Goal: Transaction & Acquisition: Purchase product/service

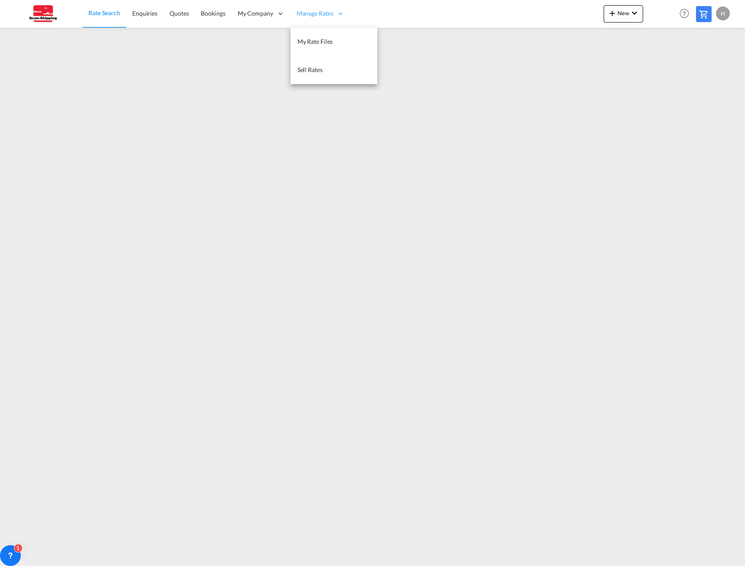
click at [319, 16] on span "Manage Rates" at bounding box center [315, 13] width 37 height 9
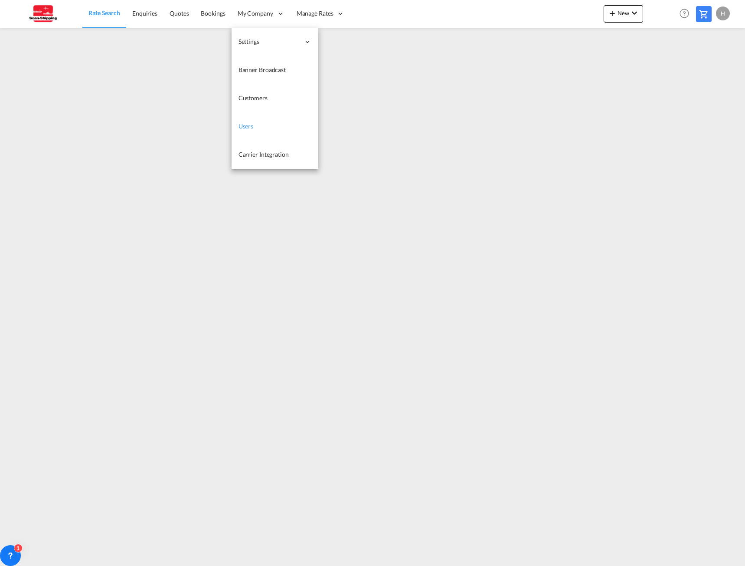
click at [249, 124] on span "Users" at bounding box center [246, 125] width 15 height 7
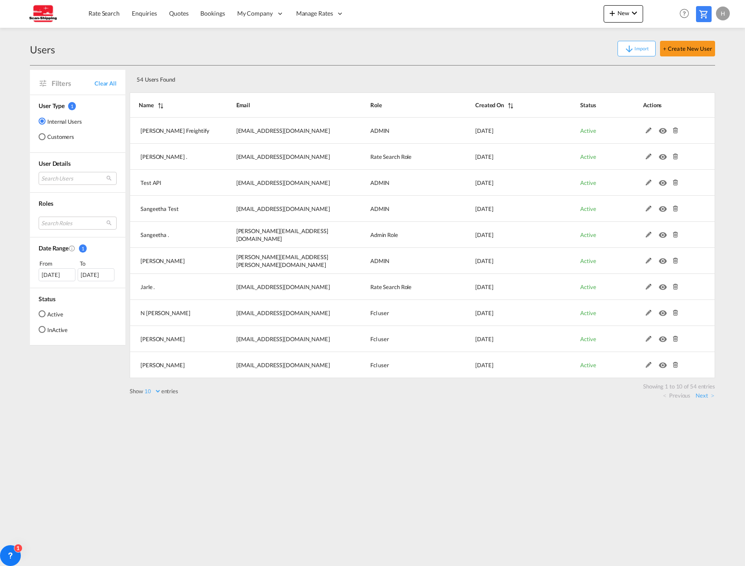
click at [724, 11] on div "H" at bounding box center [723, 14] width 14 height 14
click at [710, 38] on button "My Profile" at bounding box center [713, 37] width 56 height 17
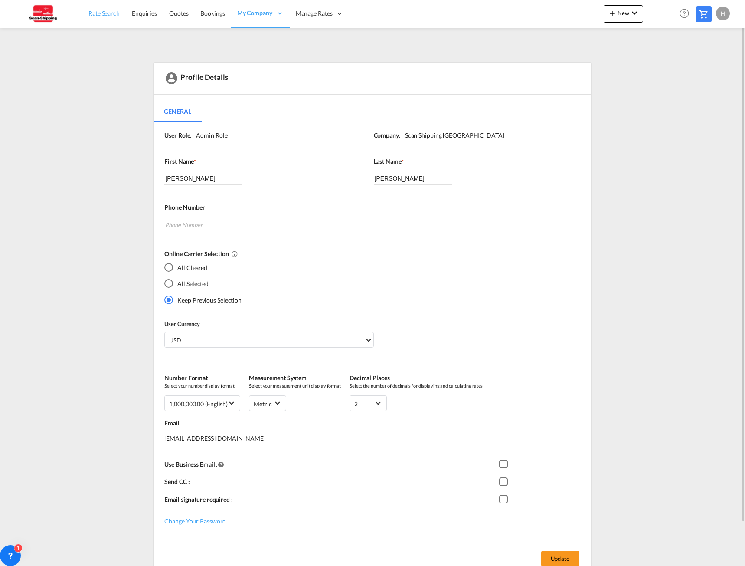
click at [104, 12] on span "Rate Search" at bounding box center [103, 13] width 31 height 7
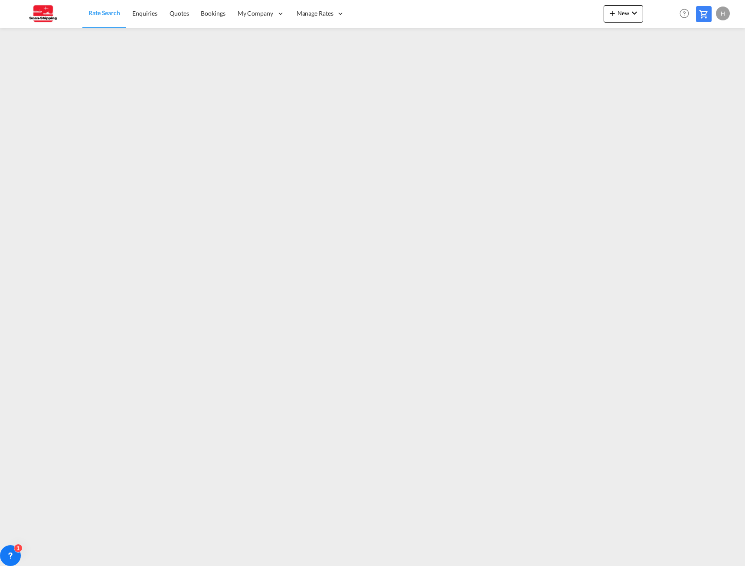
click at [728, 13] on div "H" at bounding box center [723, 14] width 14 height 14
click at [708, 35] on button "My Profile" at bounding box center [713, 37] width 56 height 17
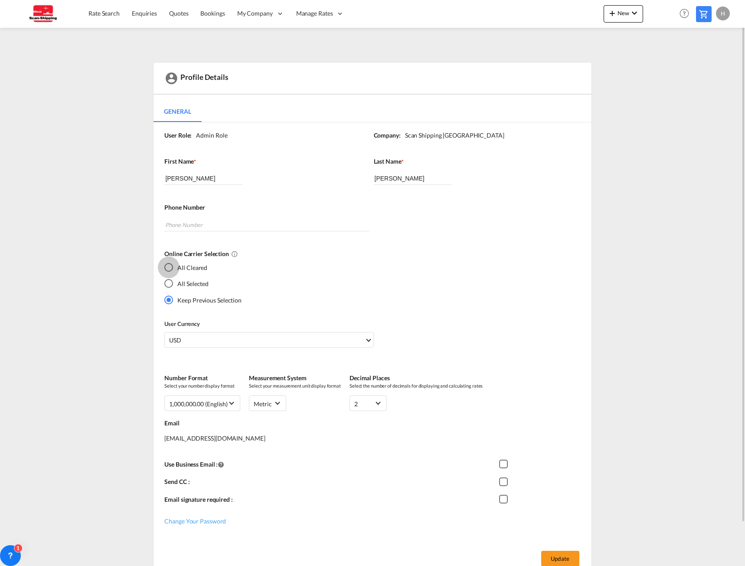
click at [170, 270] on div "All Cleared" at bounding box center [168, 267] width 9 height 9
click at [642, 386] on div "Profile Details General General User Role: Admin Role Company: Scan Shipping [G…" at bounding box center [372, 320] width 685 height 516
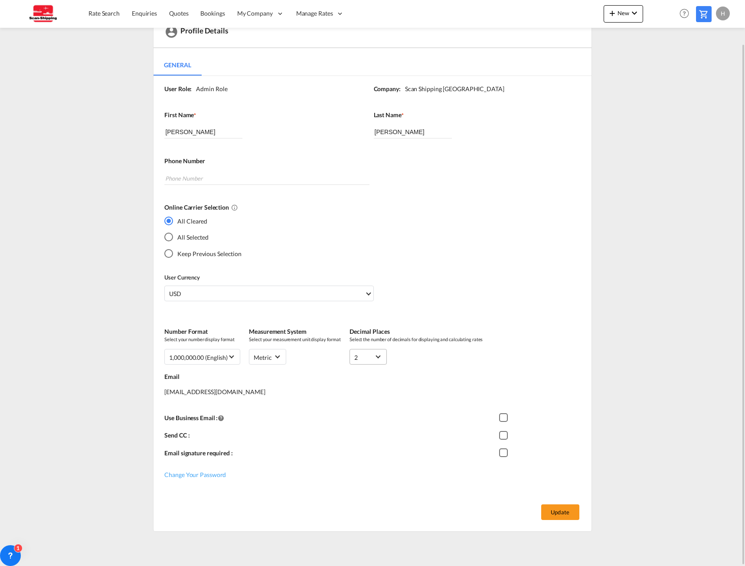
click at [377, 352] on md-select-value "2" at bounding box center [368, 356] width 28 height 11
click at [543, 361] on md-backdrop at bounding box center [372, 283] width 745 height 566
click at [566, 513] on button "Update" at bounding box center [560, 512] width 38 height 16
click at [41, 13] on img at bounding box center [42, 14] width 59 height 20
click at [110, 16] on span "Rate Search" at bounding box center [103, 13] width 31 height 7
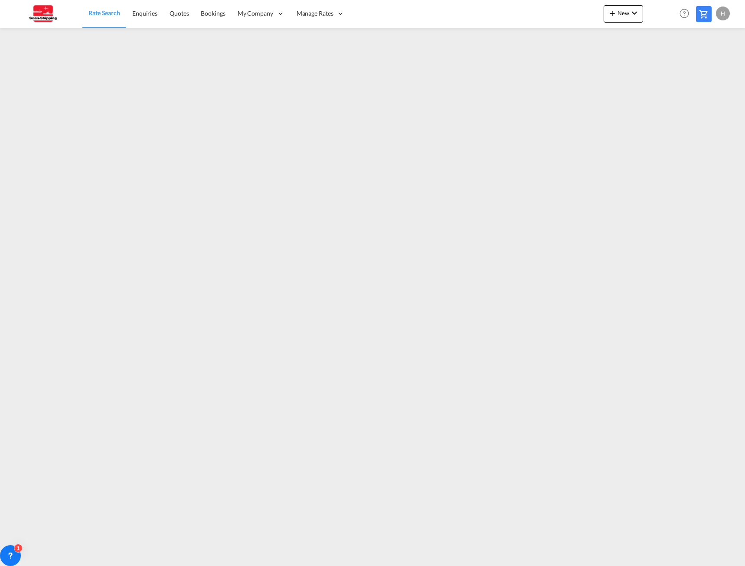
click at [725, 14] on div "H" at bounding box center [723, 14] width 14 height 14
click at [703, 68] on button "Logout" at bounding box center [713, 66] width 56 height 17
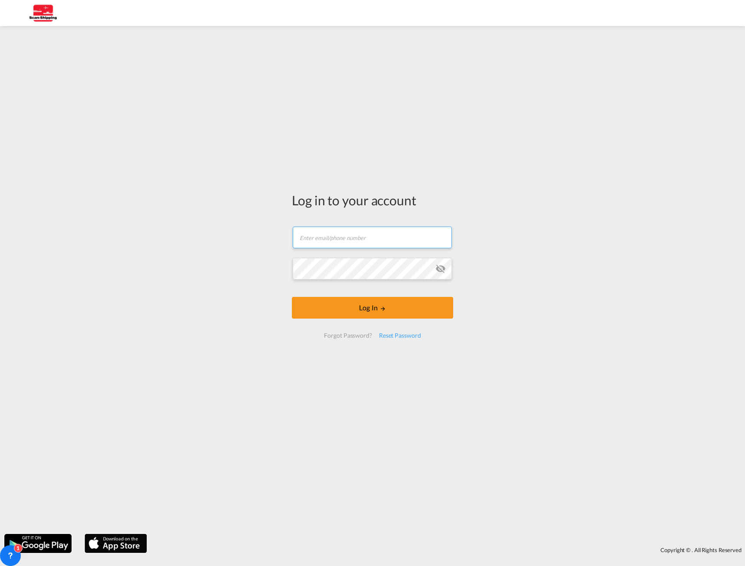
type input "[EMAIL_ADDRESS][DOMAIN_NAME]"
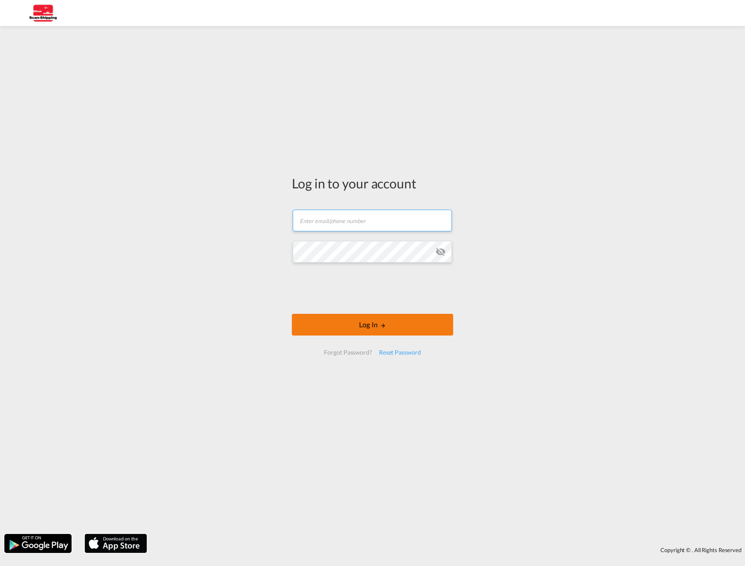
type input "[EMAIL_ADDRESS][DOMAIN_NAME]"
click at [382, 318] on button "Log In" at bounding box center [372, 325] width 161 height 22
